Goal: Transaction & Acquisition: Purchase product/service

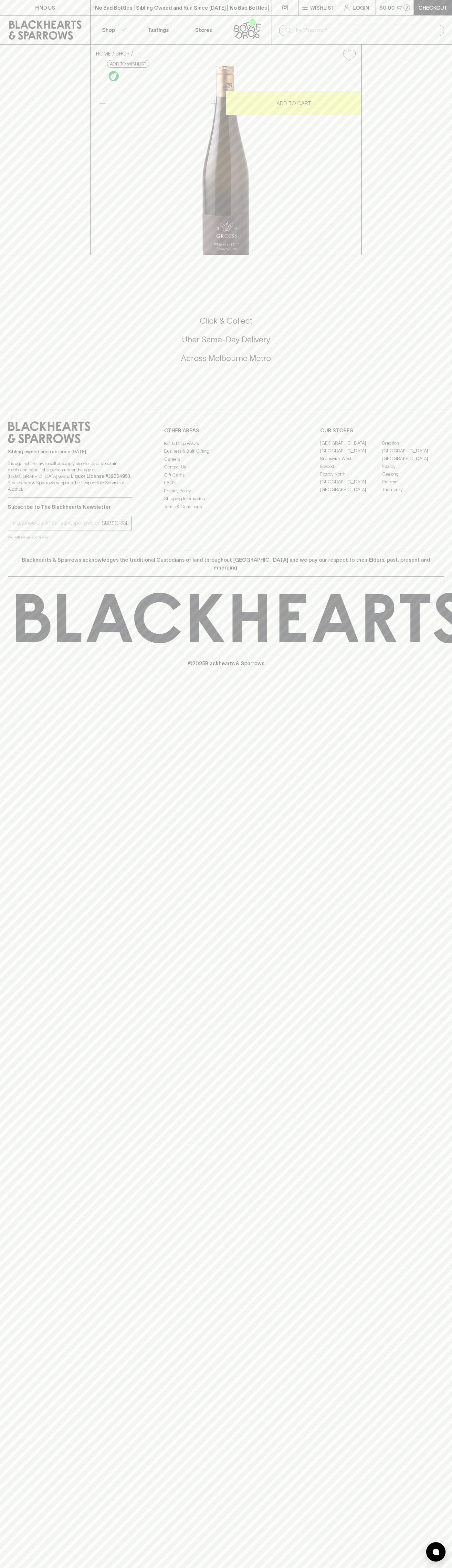
click at [397, 1567] on html "FIND US | No Bad Bottles | Sibling Owned and Run Since [DATE] | No Bad Bottles …" at bounding box center [226, 784] width 452 height 1568
click at [15, 269] on div at bounding box center [226, 262] width 452 height 13
